Goal: Find specific page/section: Find specific page/section

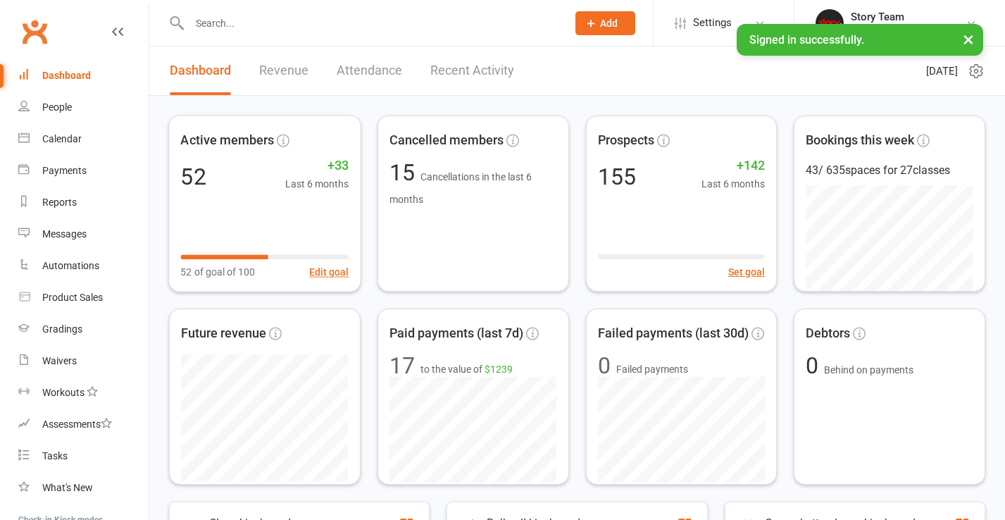
click at [473, 70] on link "Recent Activity" at bounding box center [472, 70] width 84 height 49
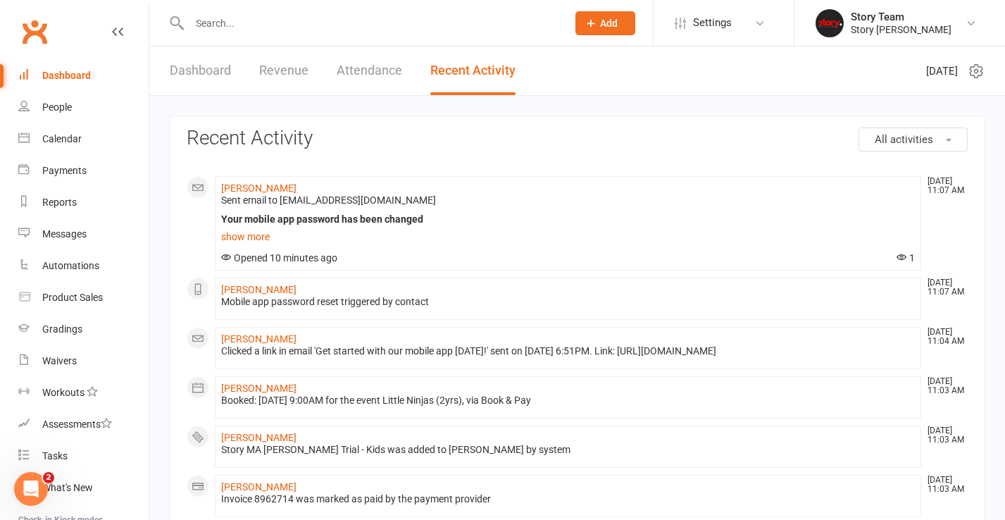
click at [194, 74] on link "Dashboard" at bounding box center [200, 70] width 61 height 49
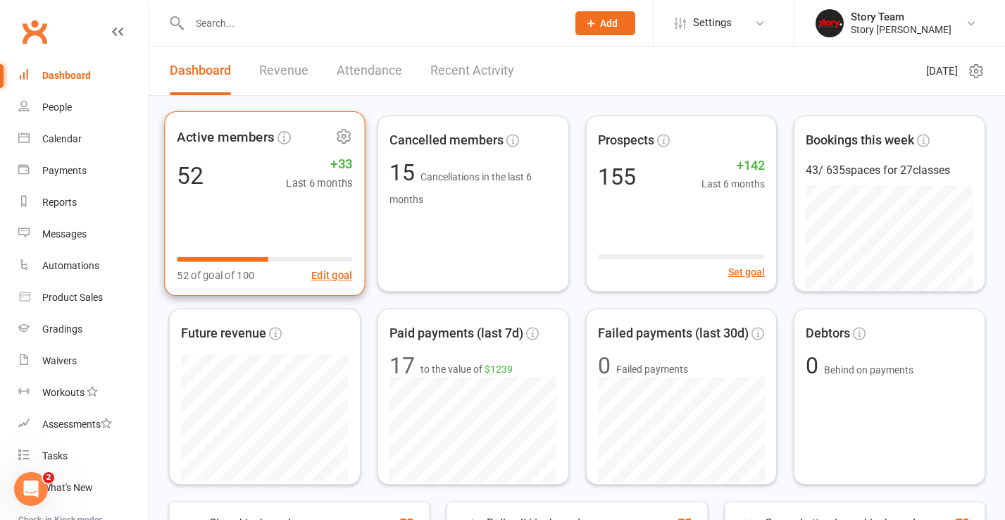
click at [346, 131] on icon at bounding box center [343, 136] width 13 height 13
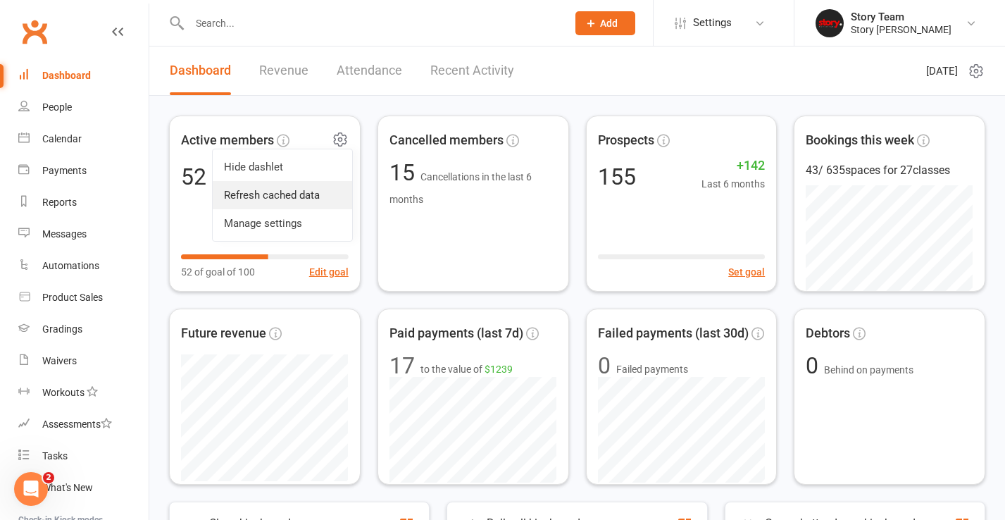
click at [292, 199] on link "Refresh cached data" at bounding box center [282, 195] width 139 height 28
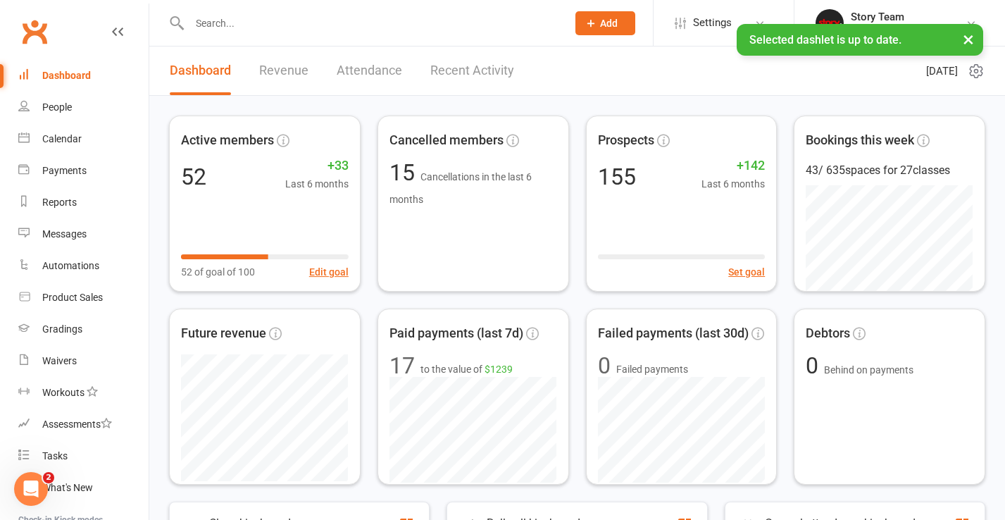
click at [473, 70] on link "Recent Activity" at bounding box center [472, 70] width 84 height 49
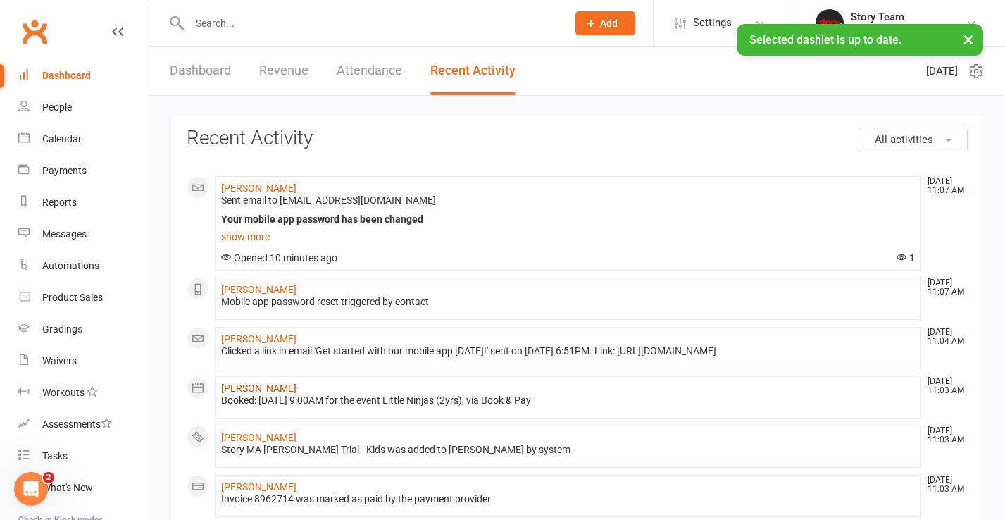
click at [247, 389] on link "[PERSON_NAME]" at bounding box center [258, 387] width 75 height 11
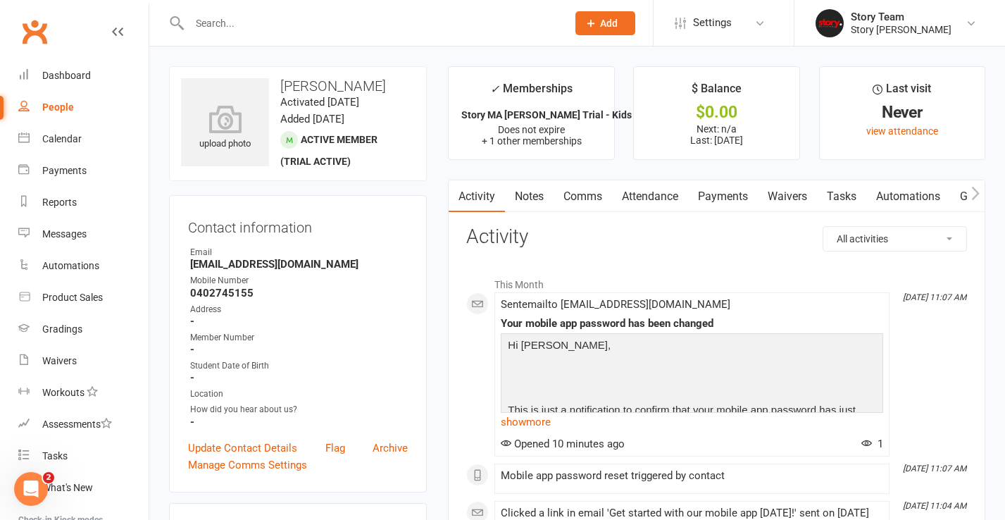
click at [332, 19] on input "text" at bounding box center [371, 23] width 372 height 20
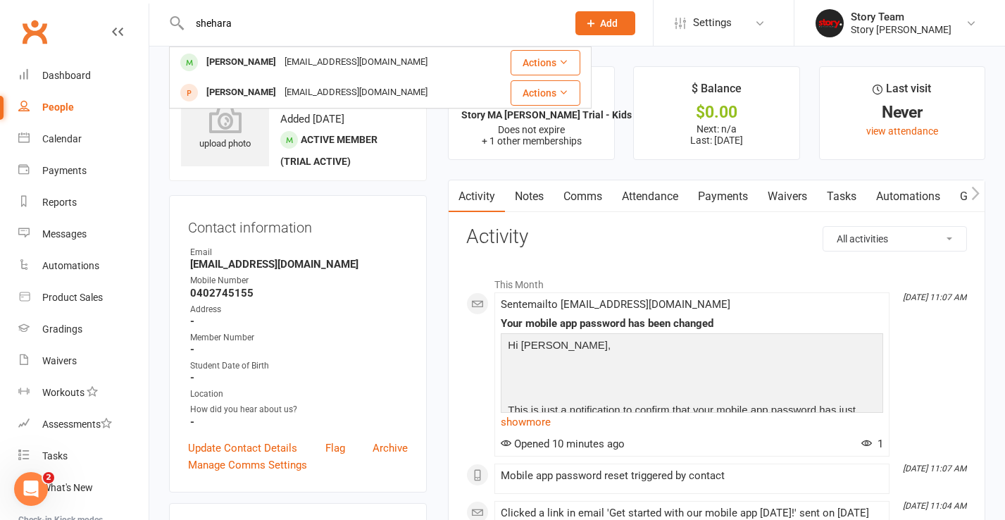
type input "shear"
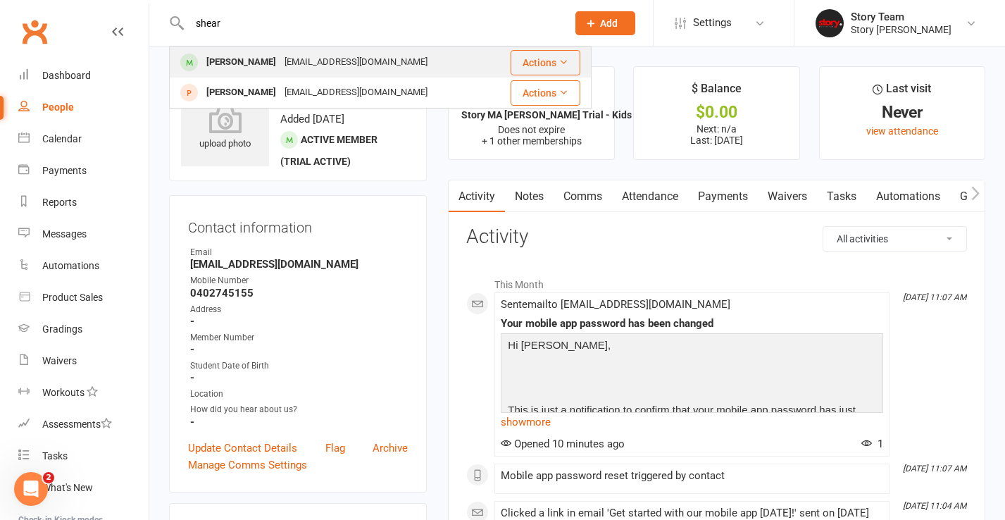
drag, startPoint x: 332, startPoint y: 19, endPoint x: 287, endPoint y: 57, distance: 58.4
click at [287, 57] on div "[EMAIL_ADDRESS][DOMAIN_NAME]" at bounding box center [355, 62] width 151 height 20
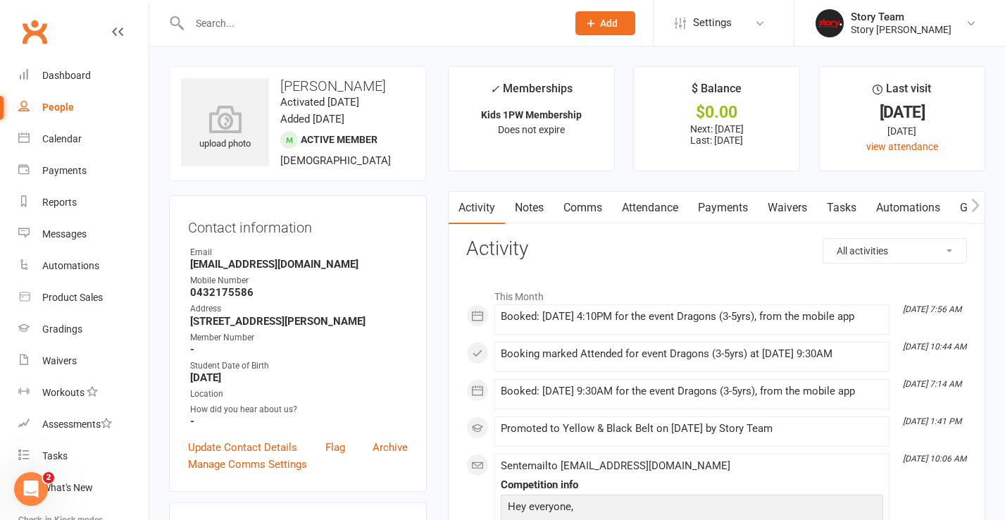
click at [719, 206] on link "Payments" at bounding box center [723, 208] width 70 height 32
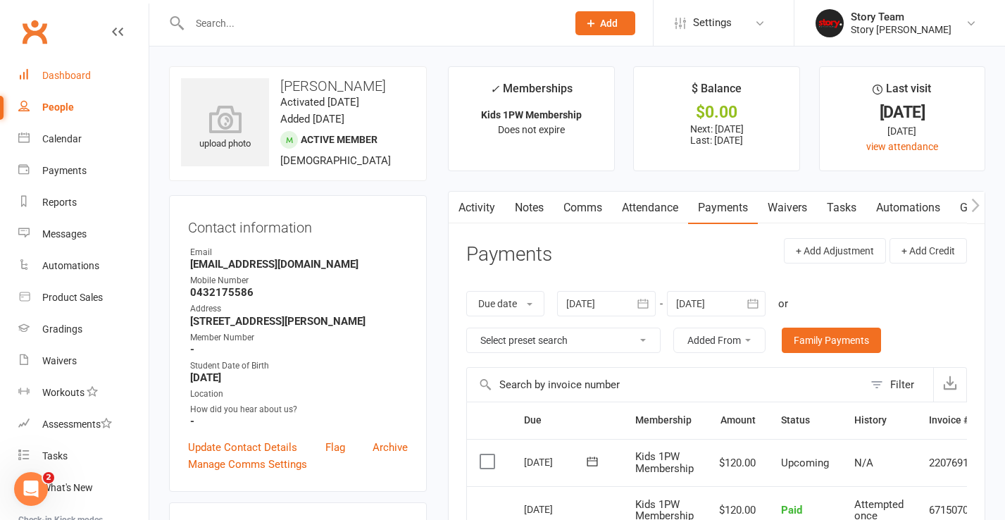
click at [76, 71] on div "Dashboard" at bounding box center [66, 75] width 49 height 11
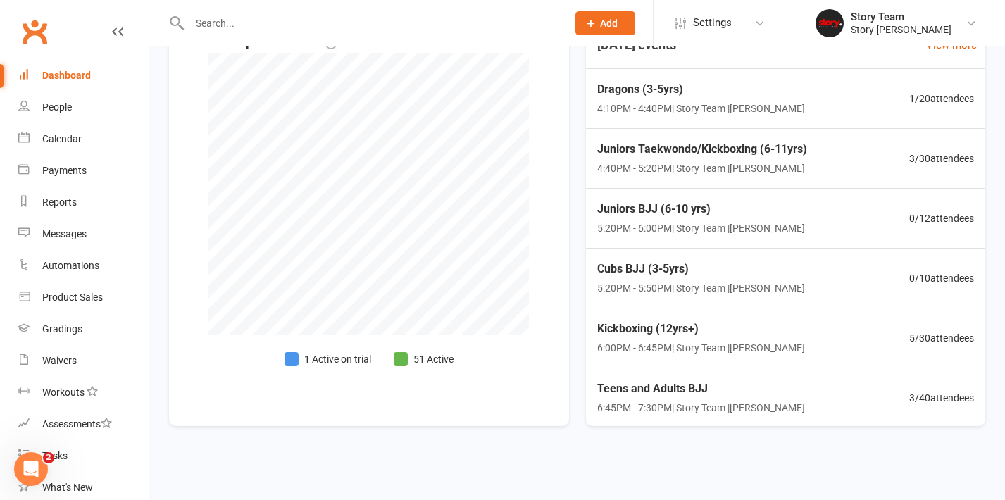
scroll to position [558, 0]
click at [726, 81] on span "Dragons (3-5yrs)" at bounding box center [699, 89] width 212 height 18
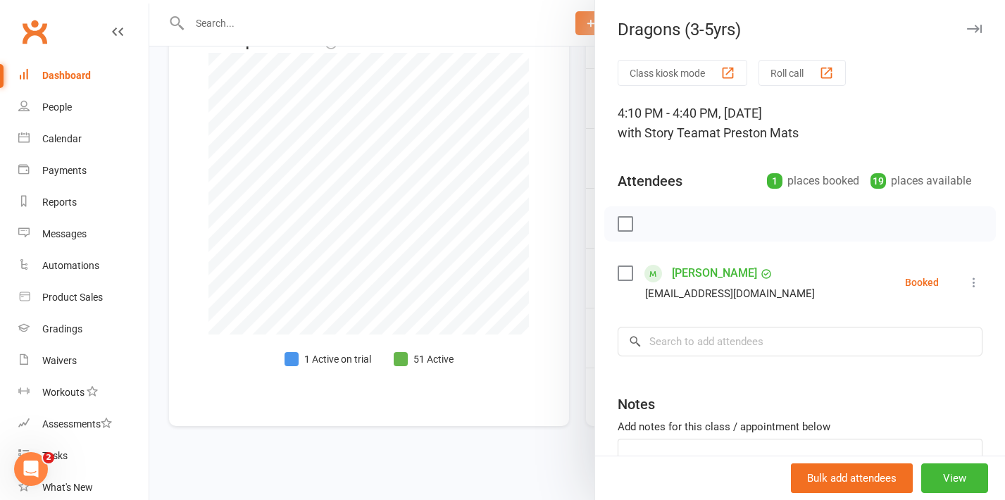
click at [580, 197] on div at bounding box center [577, 250] width 856 height 500
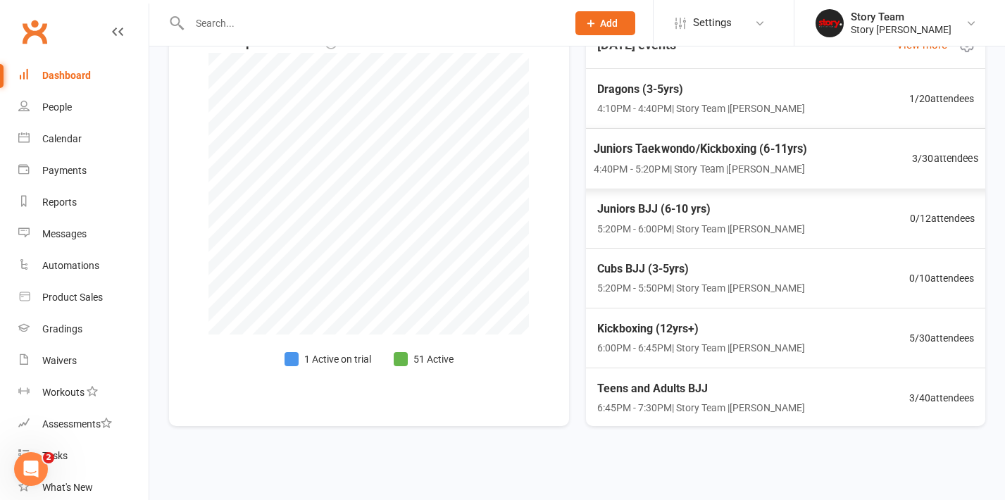
click at [852, 137] on div "Juniors Taekwondo/Kickboxing (6-11yrs) 4:40PM - 5:20PM | Story Team | Preston M…" at bounding box center [785, 158] width 419 height 61
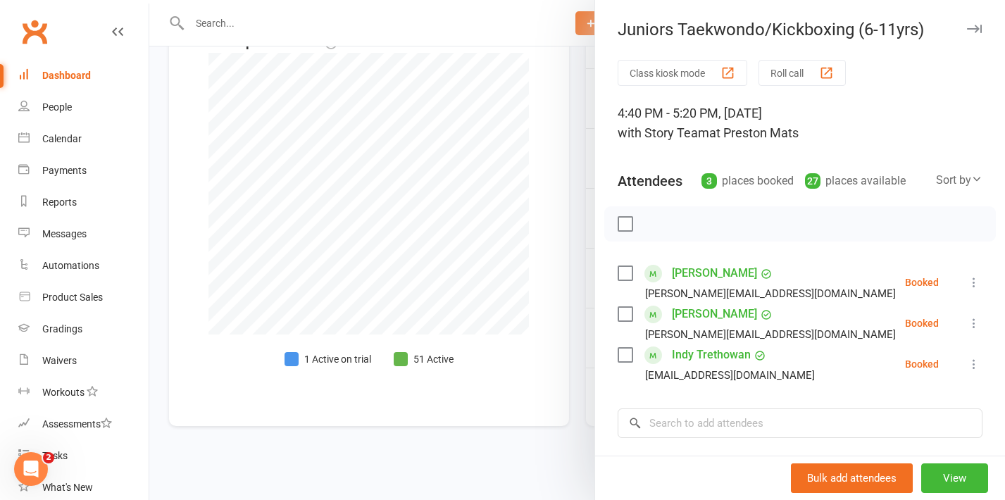
click at [580, 225] on div at bounding box center [577, 250] width 856 height 500
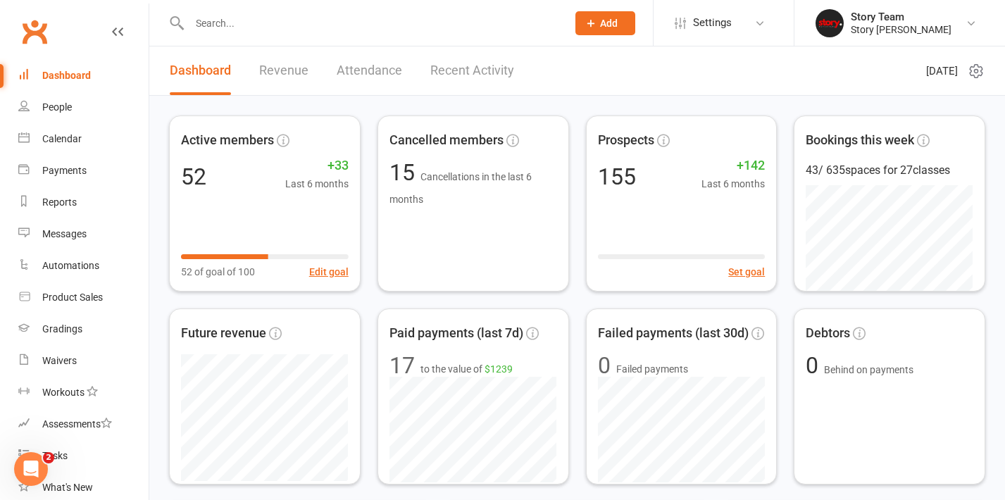
scroll to position [0, 0]
